Goal: Task Accomplishment & Management: Use online tool/utility

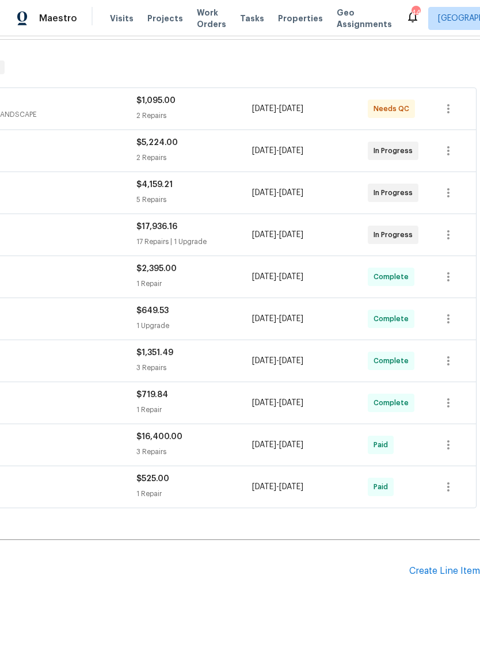
scroll to position [169, 170]
click at [437, 568] on div "Create Line Item" at bounding box center [444, 571] width 71 height 11
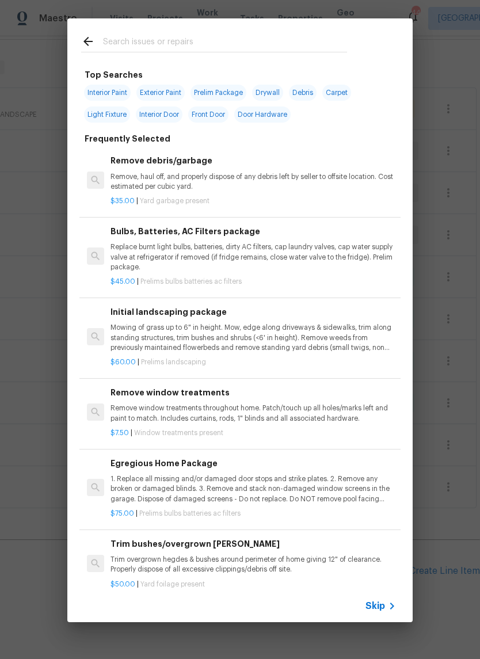
click at [147, 30] on div at bounding box center [213, 40] width 293 height 45
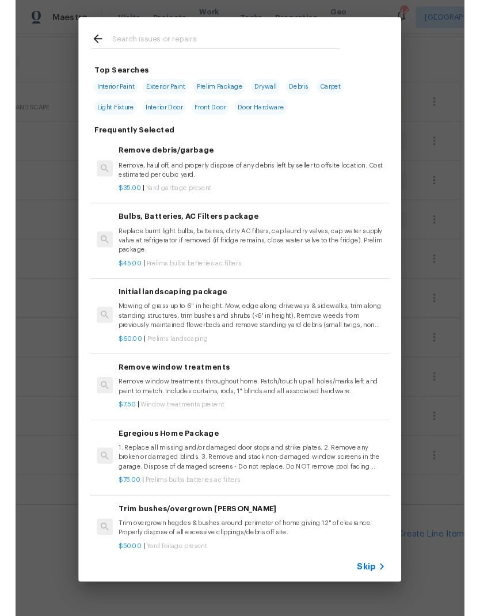
scroll to position [0, 0]
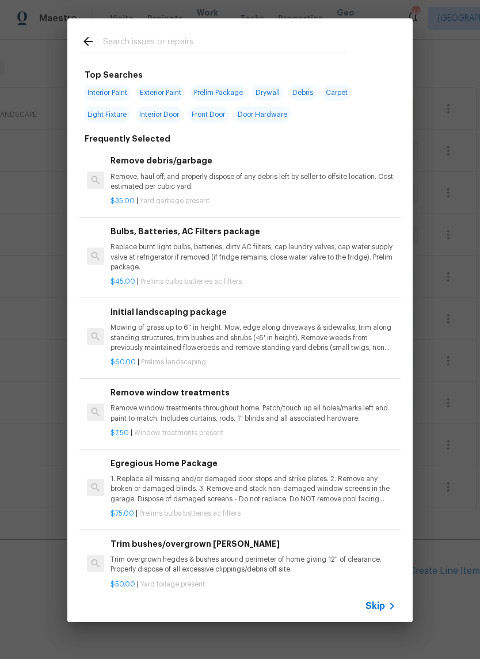
click at [156, 48] on input "text" at bounding box center [225, 43] width 244 height 17
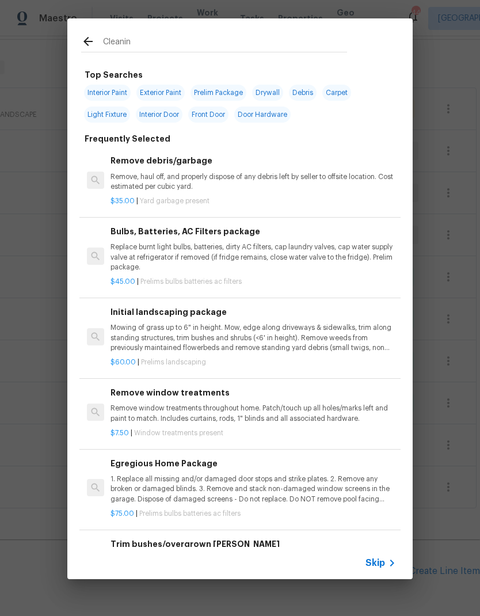
type input "Cleaning"
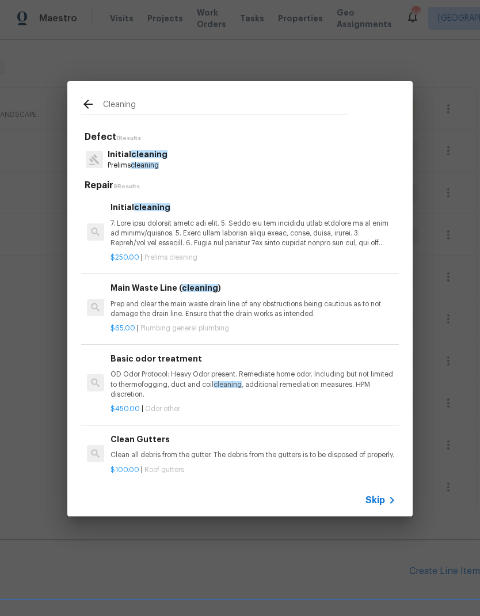
click at [132, 161] on p "Prelims cleaning" at bounding box center [138, 166] width 60 height 10
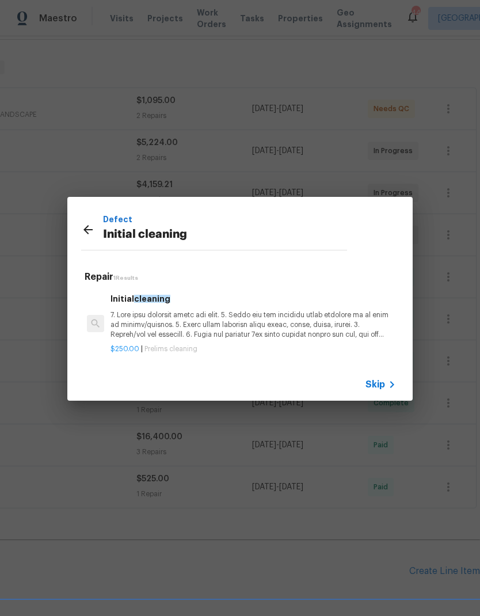
click at [138, 318] on p at bounding box center [252, 324] width 285 height 29
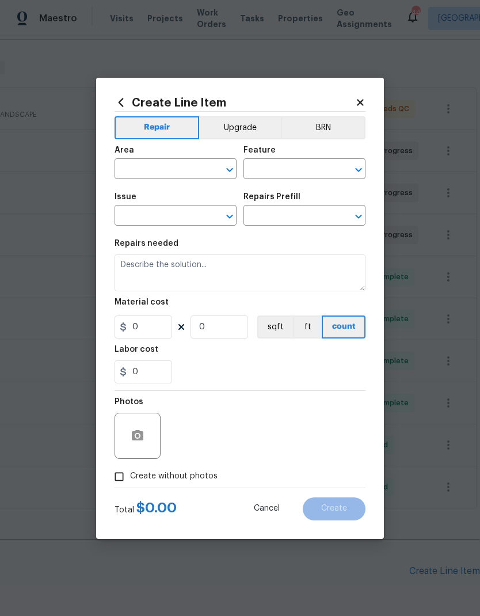
type input "Home Readiness Packages"
type input "Initial cleaning"
type input "Initial cleaning $250.00"
type textarea "1. Wipe down exterior doors and trim. 2. Clean out all exterior light fixtures …"
type input "250"
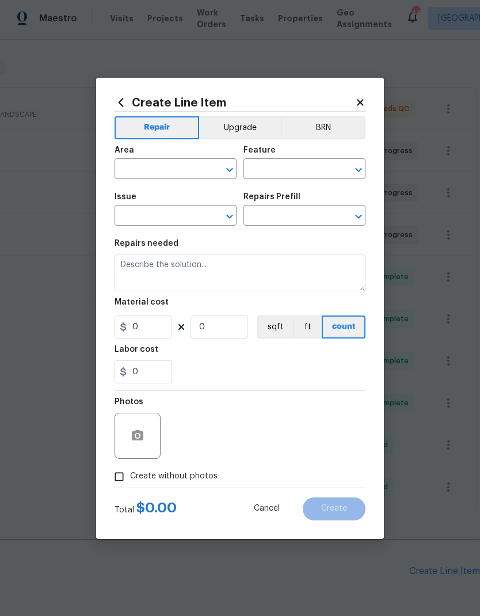
type input "1"
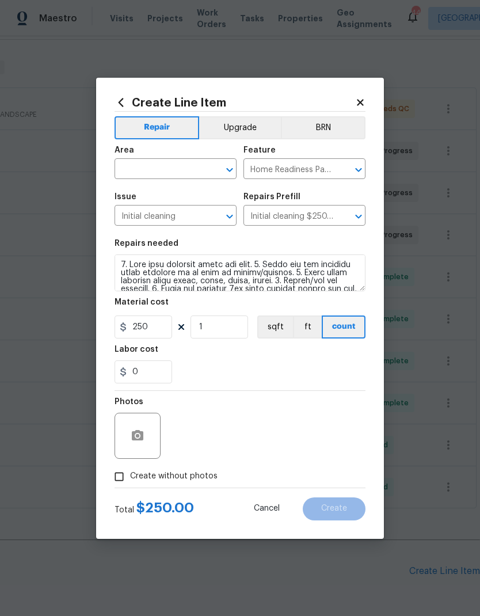
click at [143, 166] on input "text" at bounding box center [159, 170] width 90 height 18
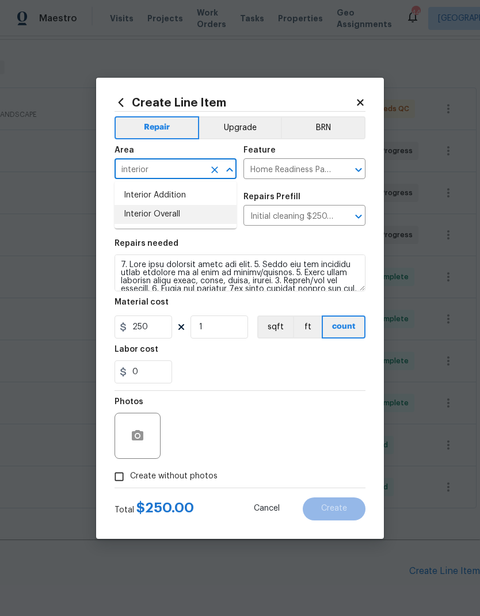
click at [148, 206] on li "Interior Overall" at bounding box center [175, 214] width 122 height 19
type input "Interior Overall"
click at [331, 361] on div "0" at bounding box center [239, 371] width 251 height 23
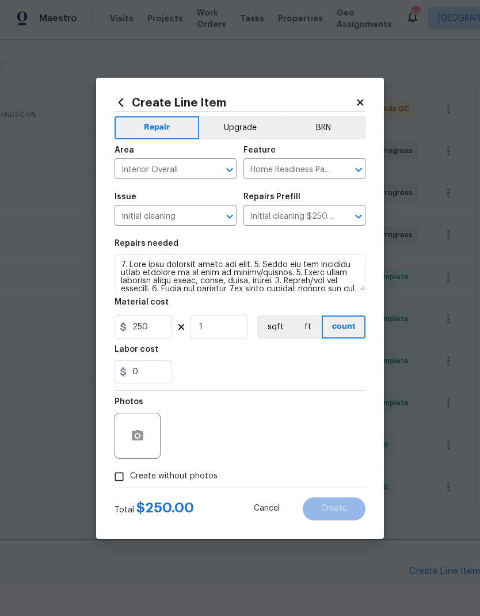
click at [123, 474] on input "Create without photos" at bounding box center [119, 476] width 22 height 22
checkbox input "true"
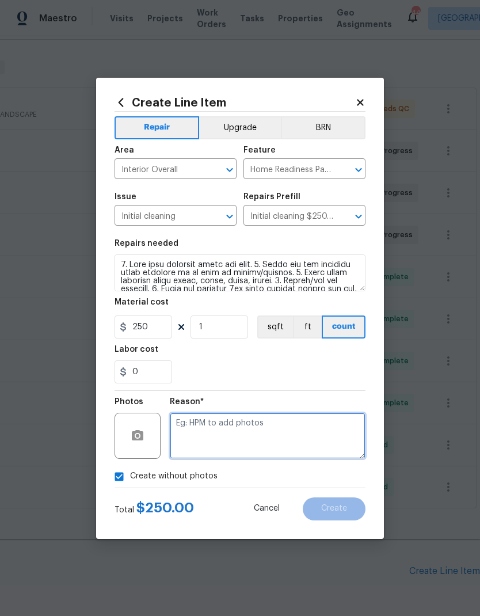
click at [316, 447] on textarea at bounding box center [268, 436] width 196 height 46
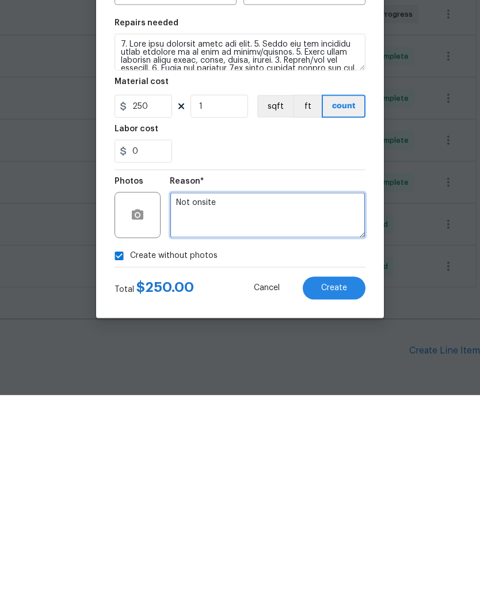
type textarea "Not onsite"
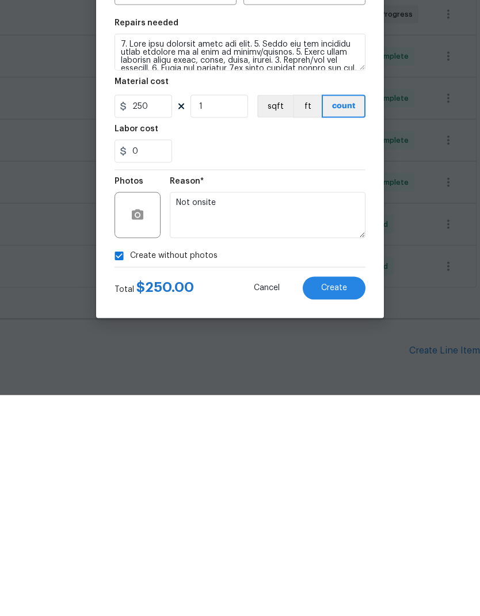
click at [318, 398] on div "Reason*" at bounding box center [268, 405] width 196 height 15
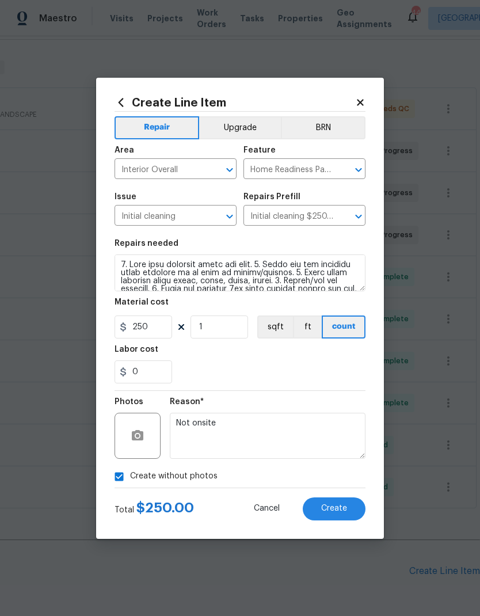
click at [343, 507] on span "Create" at bounding box center [334, 508] width 26 height 9
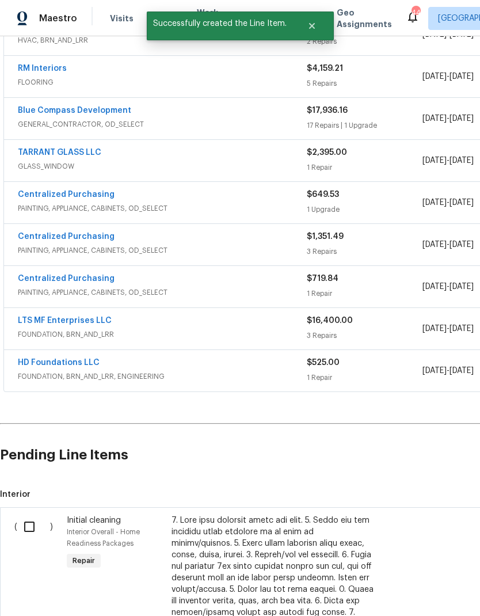
scroll to position [291, 0]
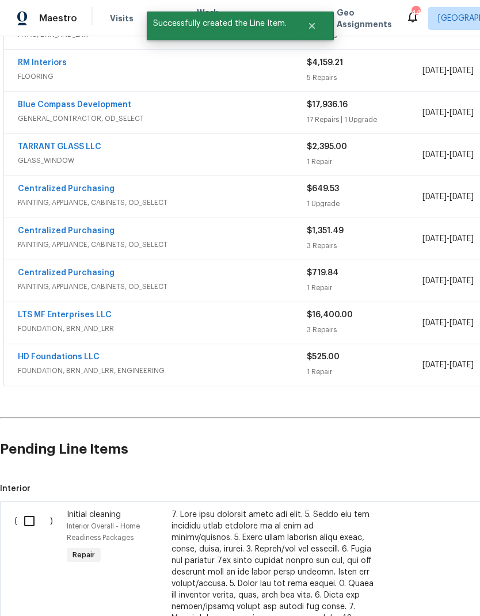
click at [27, 509] on input "checkbox" at bounding box center [33, 521] width 33 height 24
checkbox input "true"
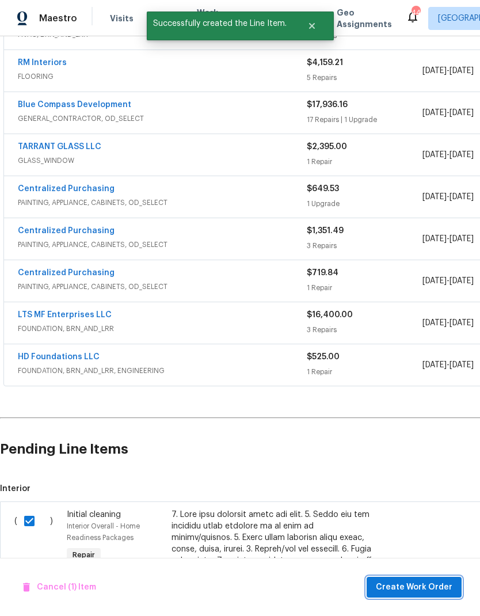
click at [410, 594] on button "Create Work Order" at bounding box center [414, 587] width 95 height 21
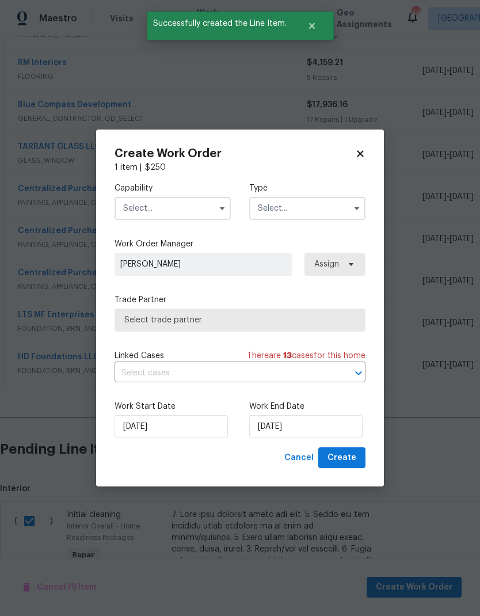
click at [185, 211] on input "text" at bounding box center [172, 208] width 116 height 23
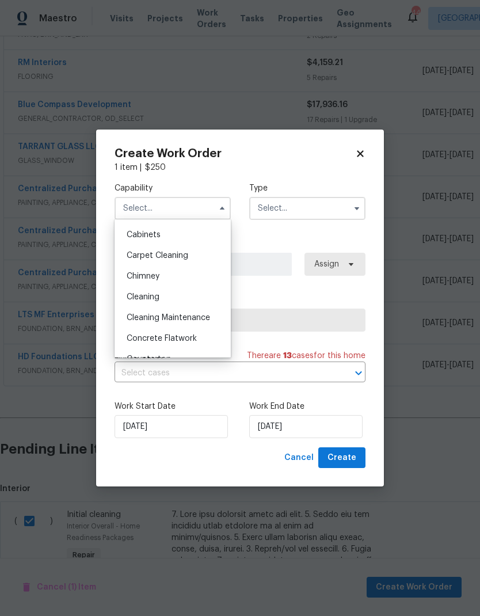
scroll to position [150, 0]
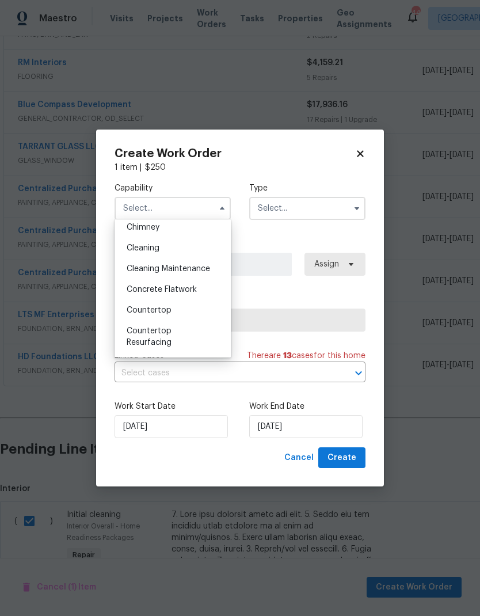
click at [200, 249] on div "Cleaning" at bounding box center [172, 248] width 110 height 21
type input "Cleaning"
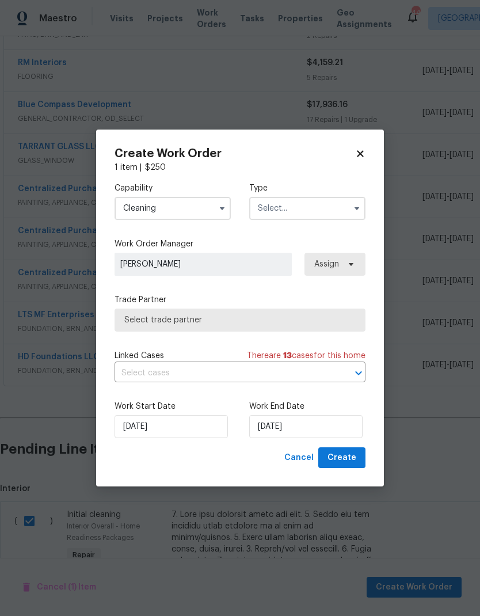
click at [310, 198] on input "text" at bounding box center [307, 208] width 116 height 23
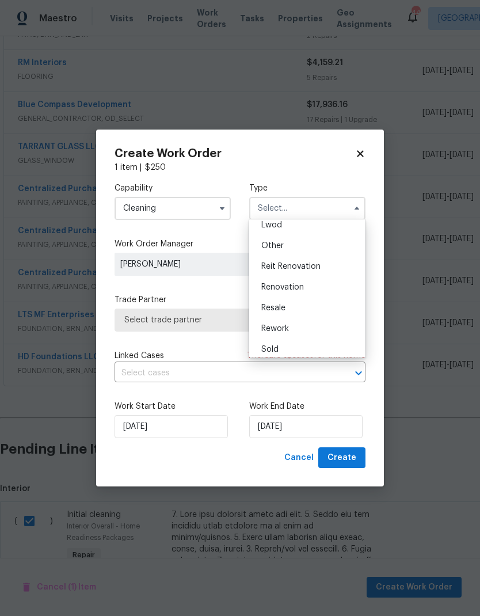
scroll to position [136, 0]
click at [302, 290] on div "Renovation" at bounding box center [307, 282] width 110 height 21
type input "Renovation"
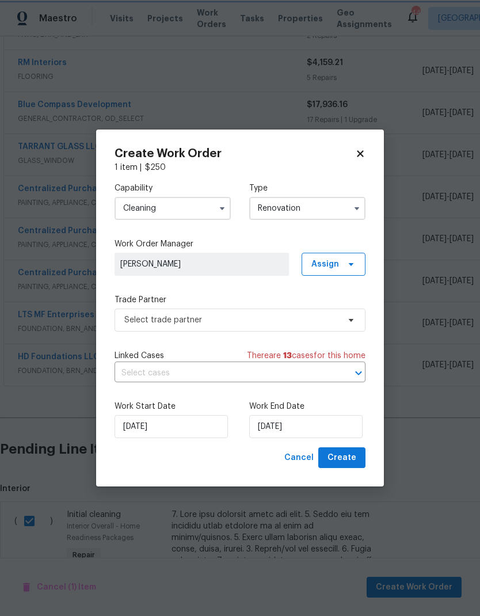
scroll to position [0, 0]
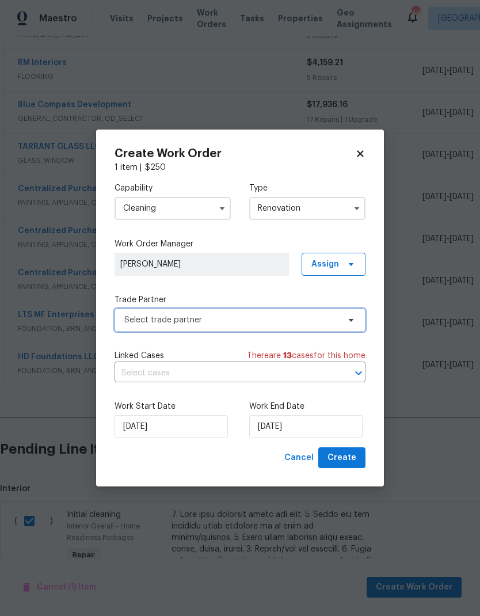
click at [274, 325] on span "Select trade partner" at bounding box center [239, 319] width 251 height 23
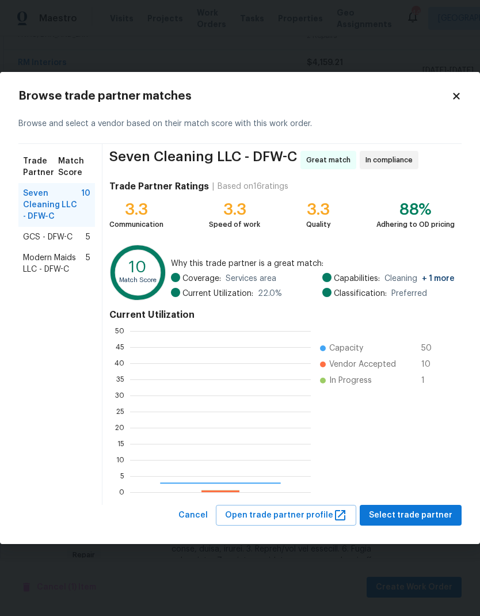
scroll to position [161, 181]
click at [52, 239] on span "GCS - DFW-C" at bounding box center [47, 237] width 49 height 12
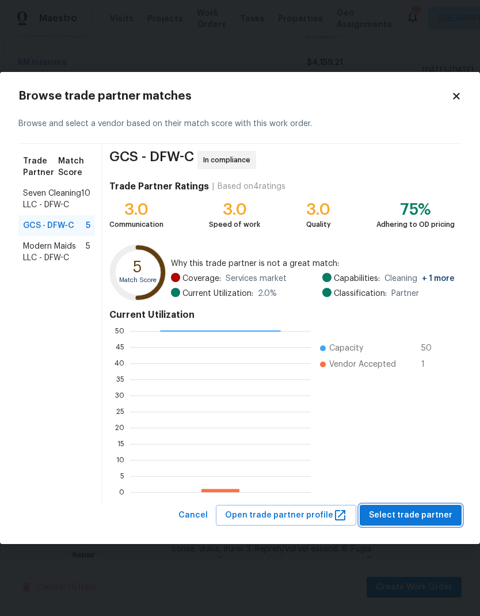
click at [408, 505] on button "Select trade partner" at bounding box center [411, 515] width 102 height 21
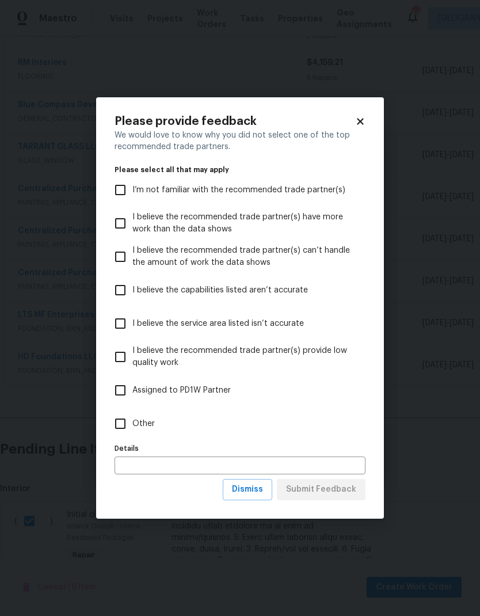
click at [131, 429] on input "Other" at bounding box center [120, 423] width 24 height 24
checkbox input "true"
click at [322, 484] on span "Submit Feedback" at bounding box center [321, 489] width 70 height 14
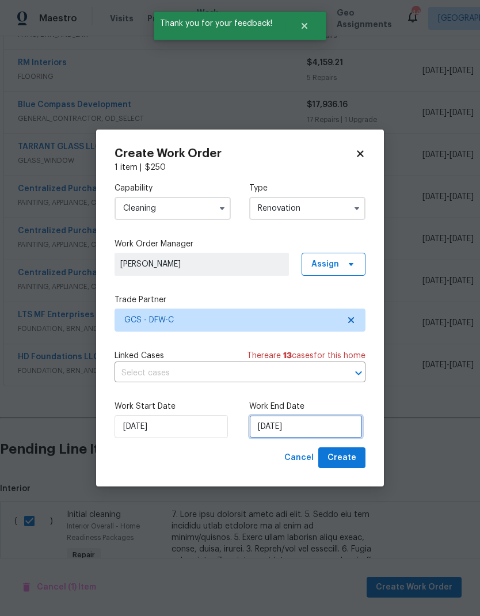
click at [315, 421] on input "[DATE]" at bounding box center [305, 426] width 113 height 23
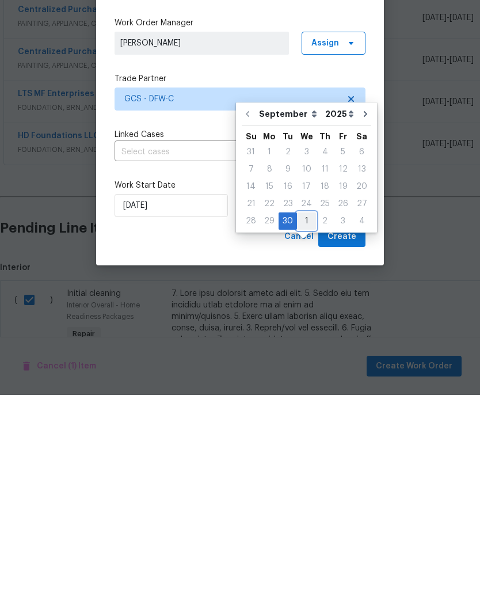
click at [308, 434] on div "1" at bounding box center [306, 442] width 19 height 16
type input "[DATE]"
select select "9"
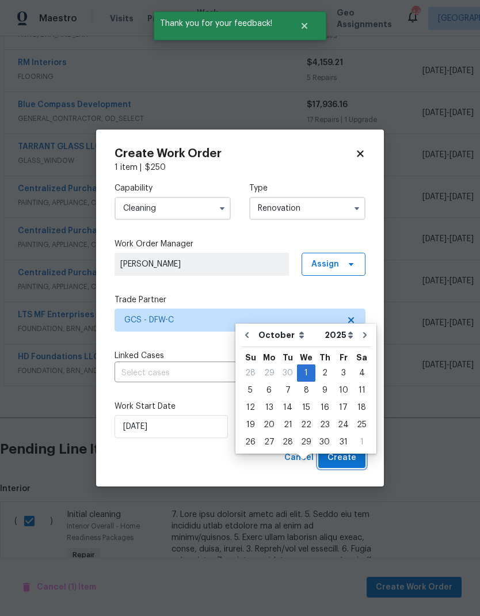
click at [350, 454] on span "Create" at bounding box center [341, 458] width 29 height 14
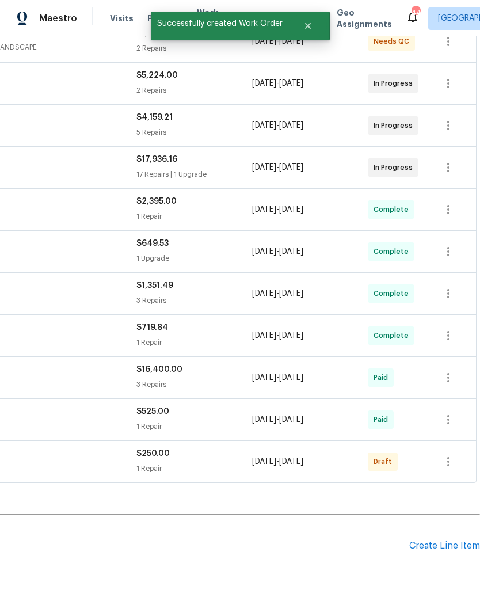
scroll to position [236, 170]
click at [451, 455] on icon "button" at bounding box center [448, 462] width 14 height 14
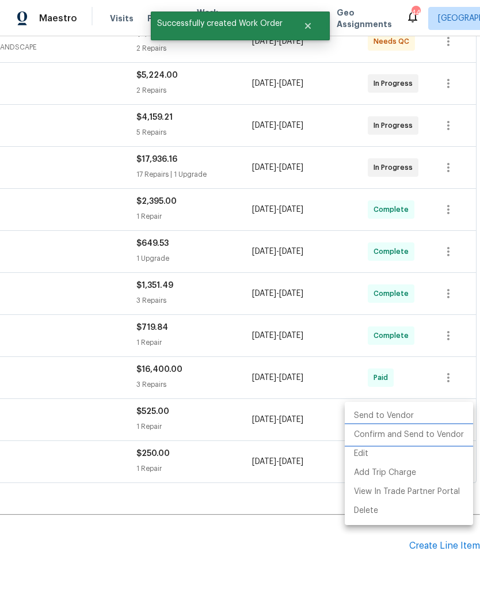
click at [422, 435] on li "Confirm and Send to Vendor" at bounding box center [409, 434] width 128 height 19
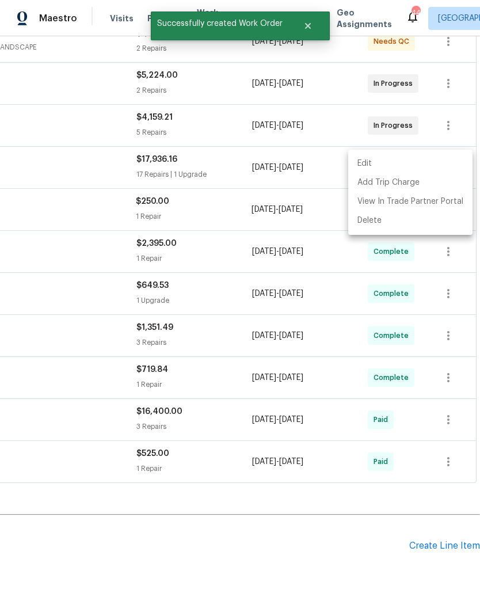
click at [274, 520] on div at bounding box center [240, 308] width 480 height 616
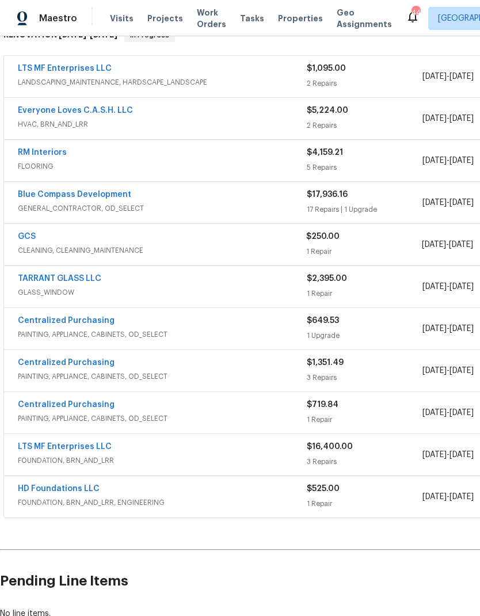
scroll to position [200, 0]
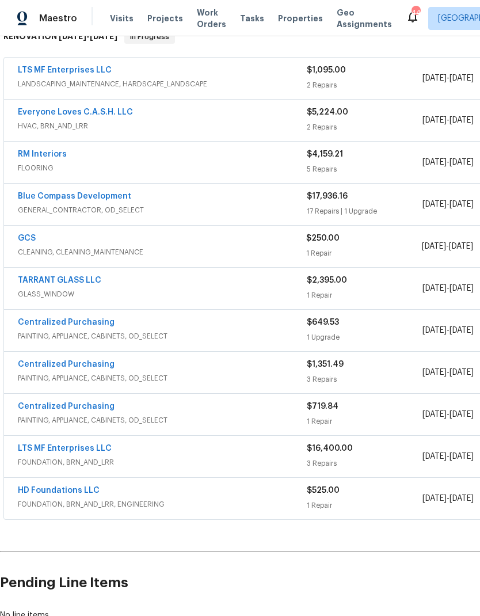
click at [29, 241] on link "GCS" at bounding box center [27, 238] width 18 height 8
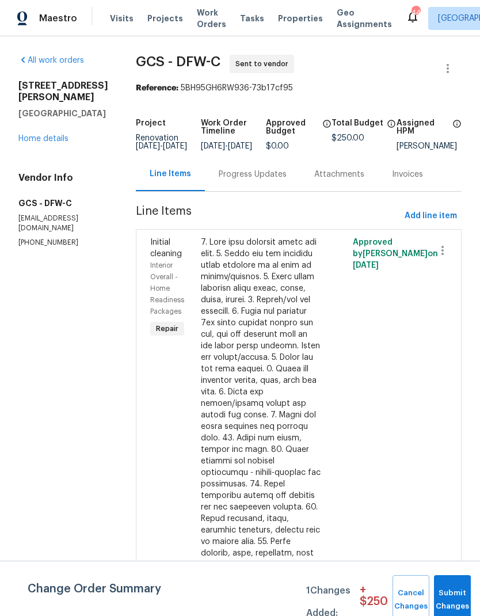
click at [244, 189] on div "Progress Updates" at bounding box center [253, 174] width 96 height 34
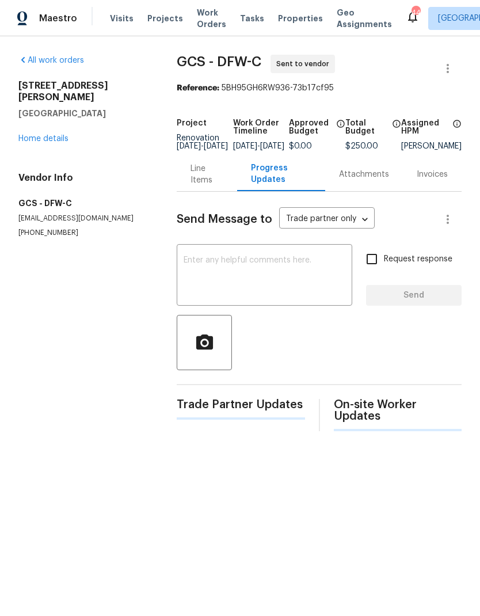
click at [283, 283] on textarea at bounding box center [265, 276] width 162 height 40
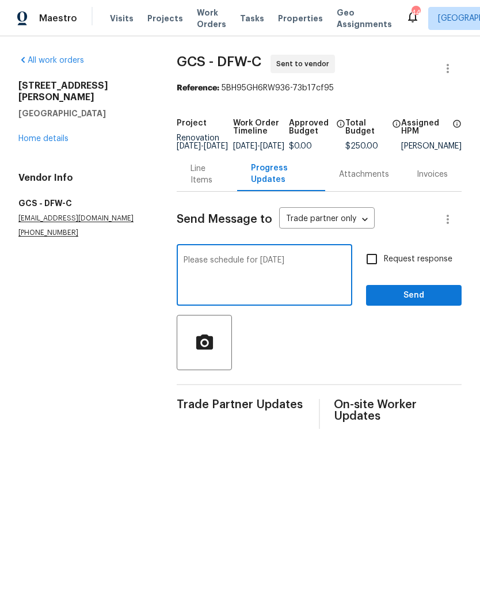
type textarea "Please schedule for [DATE]"
click at [372, 262] on input "Request response" at bounding box center [372, 259] width 24 height 24
checkbox input "true"
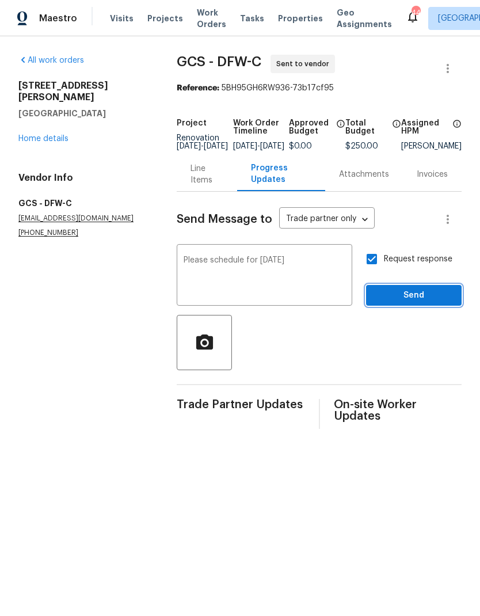
click at [409, 299] on span "Send" at bounding box center [413, 295] width 77 height 14
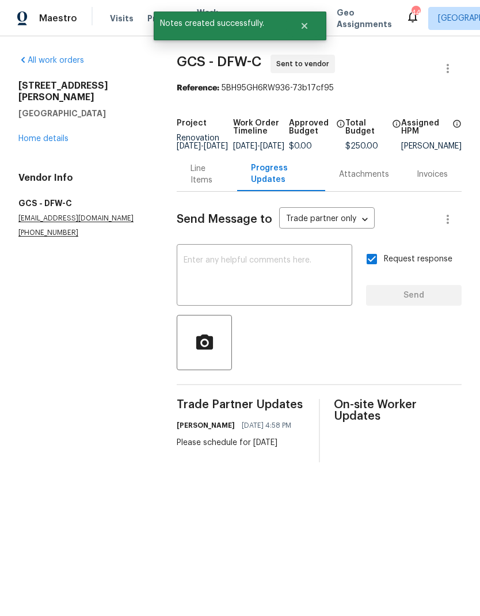
click at [42, 135] on link "Home details" at bounding box center [43, 139] width 50 height 8
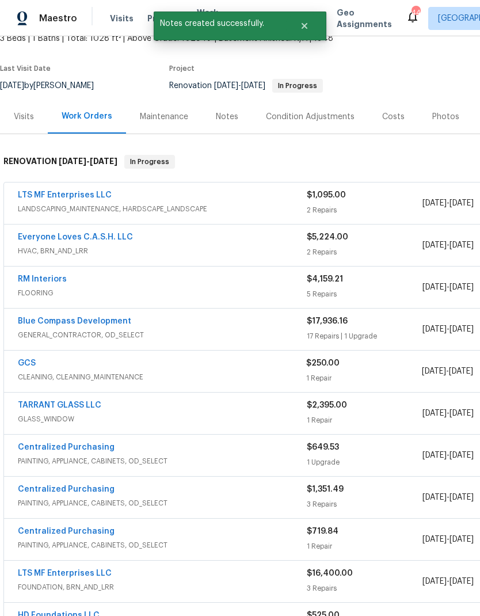
scroll to position [77, 0]
